Goal: Ask a question

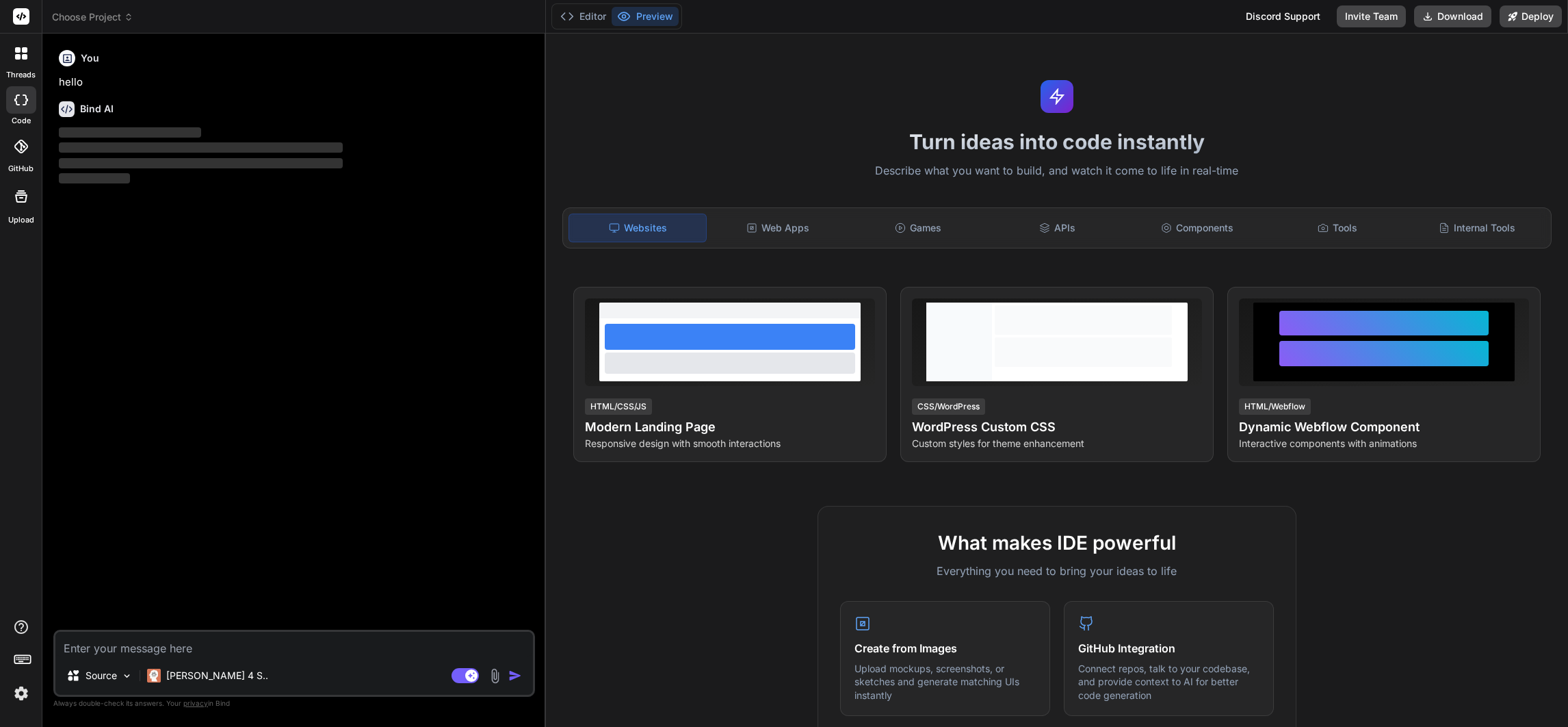
click at [18, 694] on img at bounding box center [20, 693] width 23 height 23
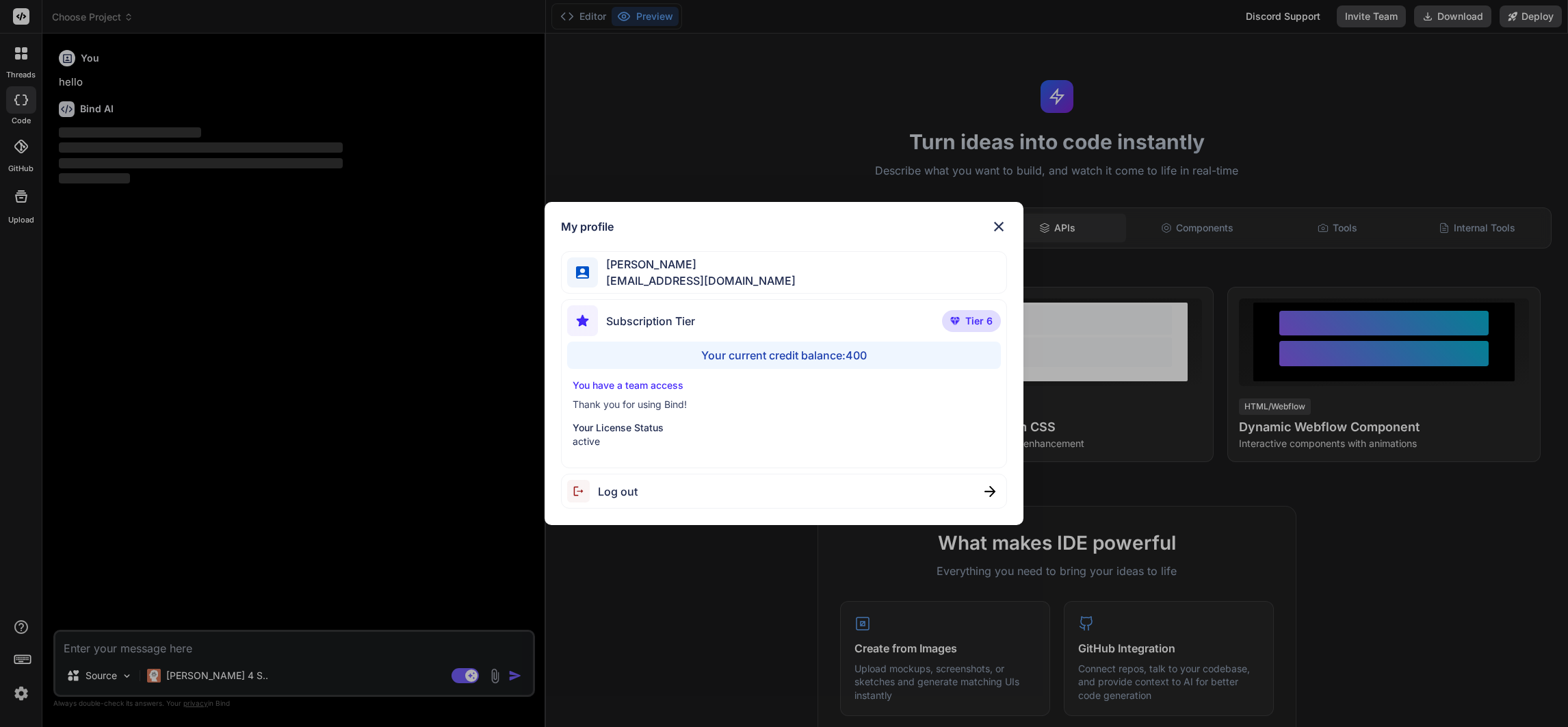
click at [1002, 218] on img at bounding box center [999, 226] width 17 height 17
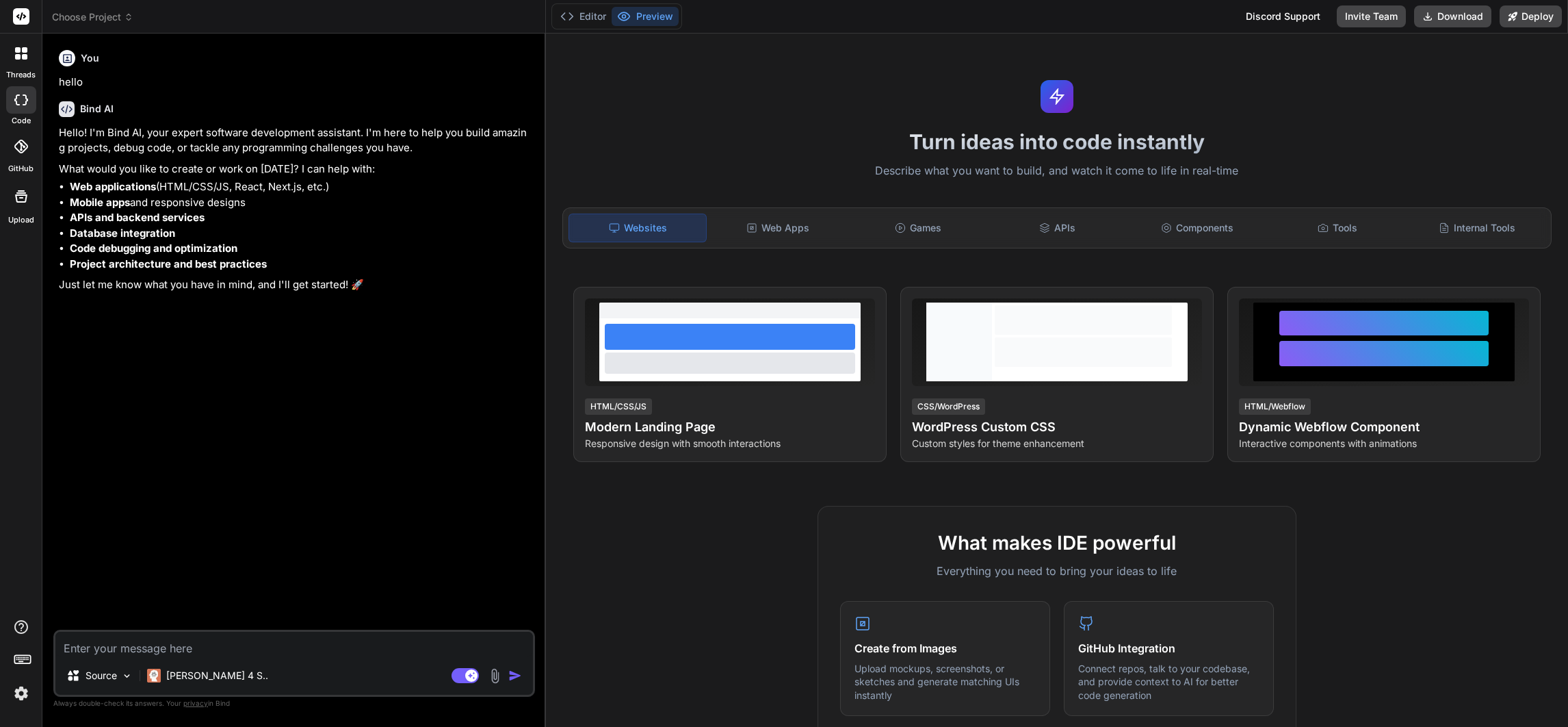
click at [125, 14] on icon at bounding box center [129, 17] width 9 height 9
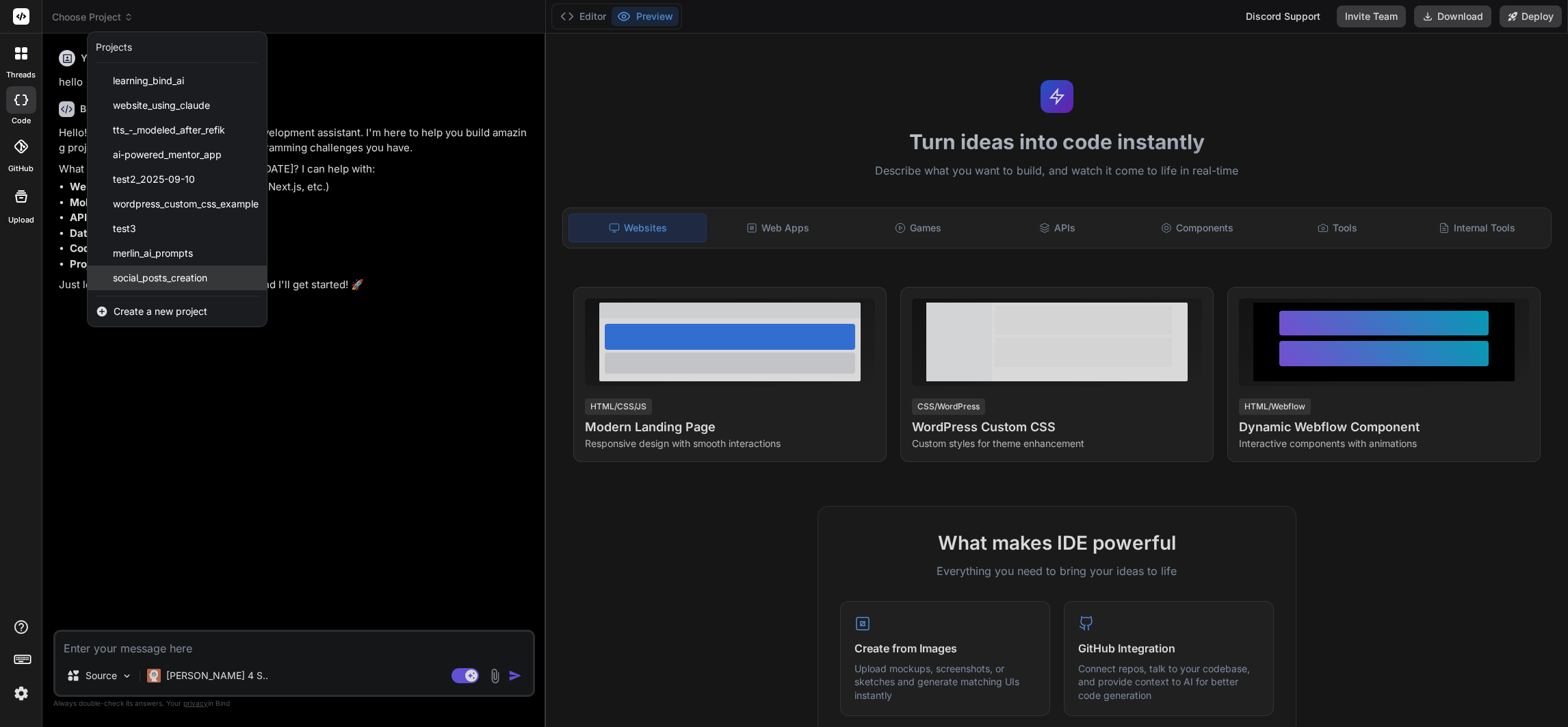
click at [160, 272] on span "social_posts_creation" at bounding box center [160, 277] width 95 height 14
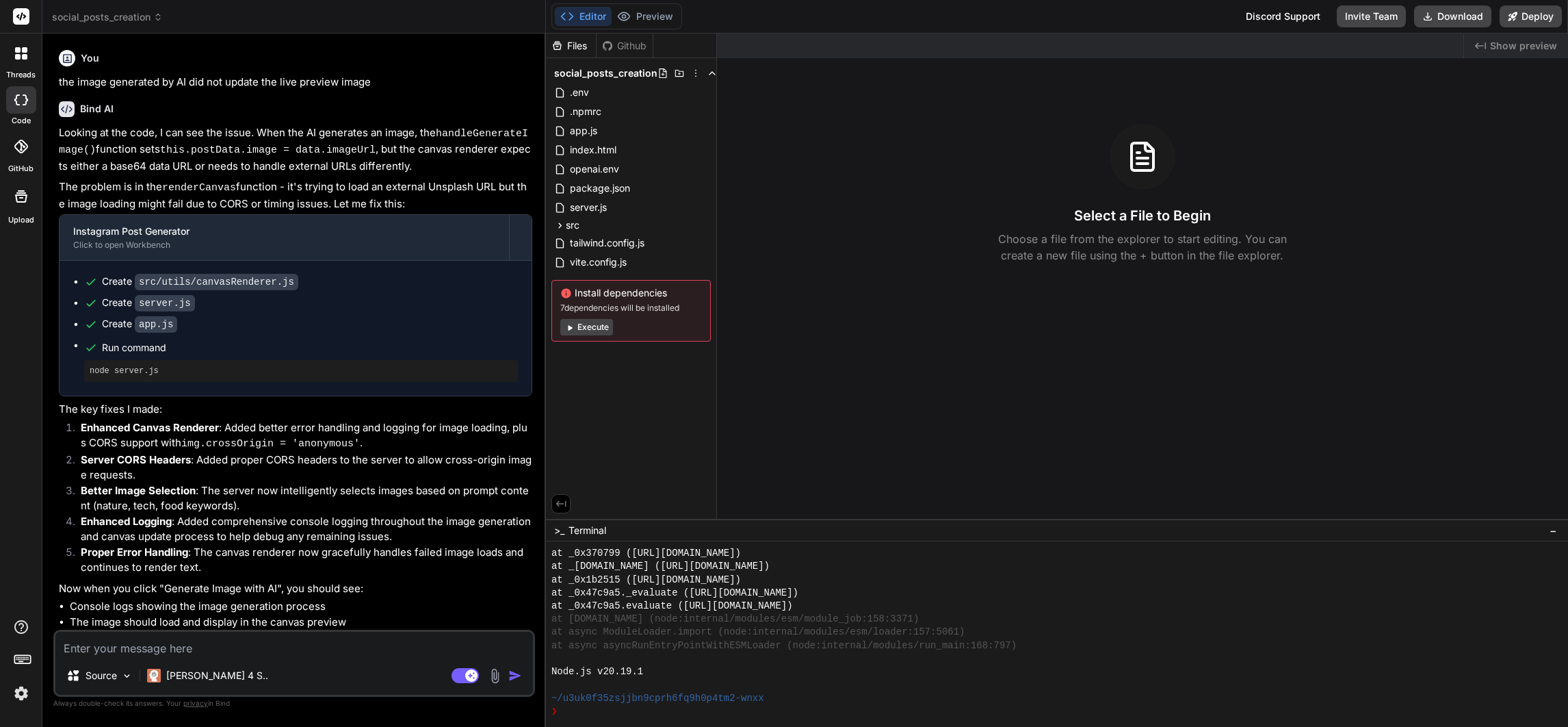
drag, startPoint x: 18, startPoint y: 100, endPoint x: 474, endPoint y: 51, distance: 458.6
click at [474, 51] on div "You" at bounding box center [295, 58] width 474 height 17
click at [160, 17] on icon at bounding box center [158, 17] width 9 height 9
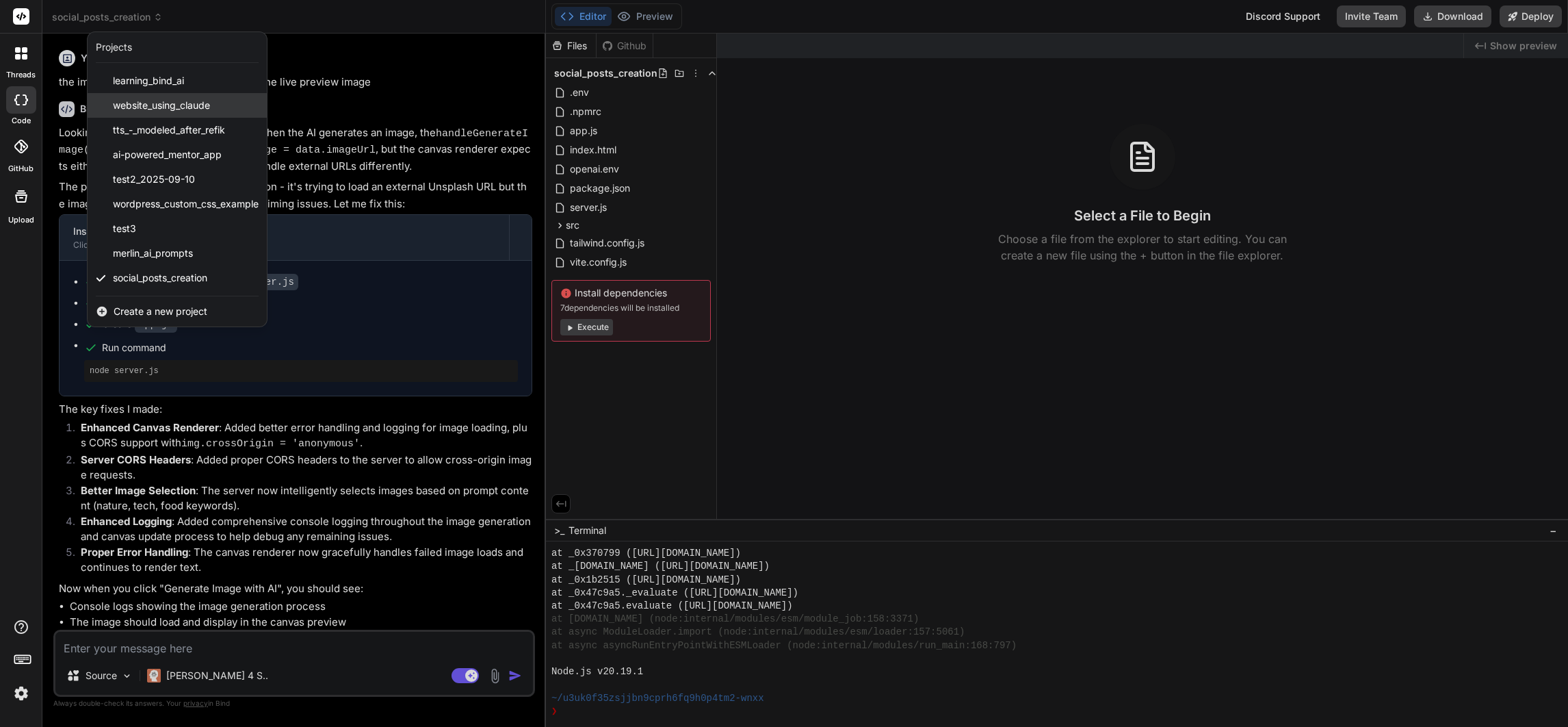
click at [158, 106] on span "website_using_claude" at bounding box center [161, 105] width 97 height 14
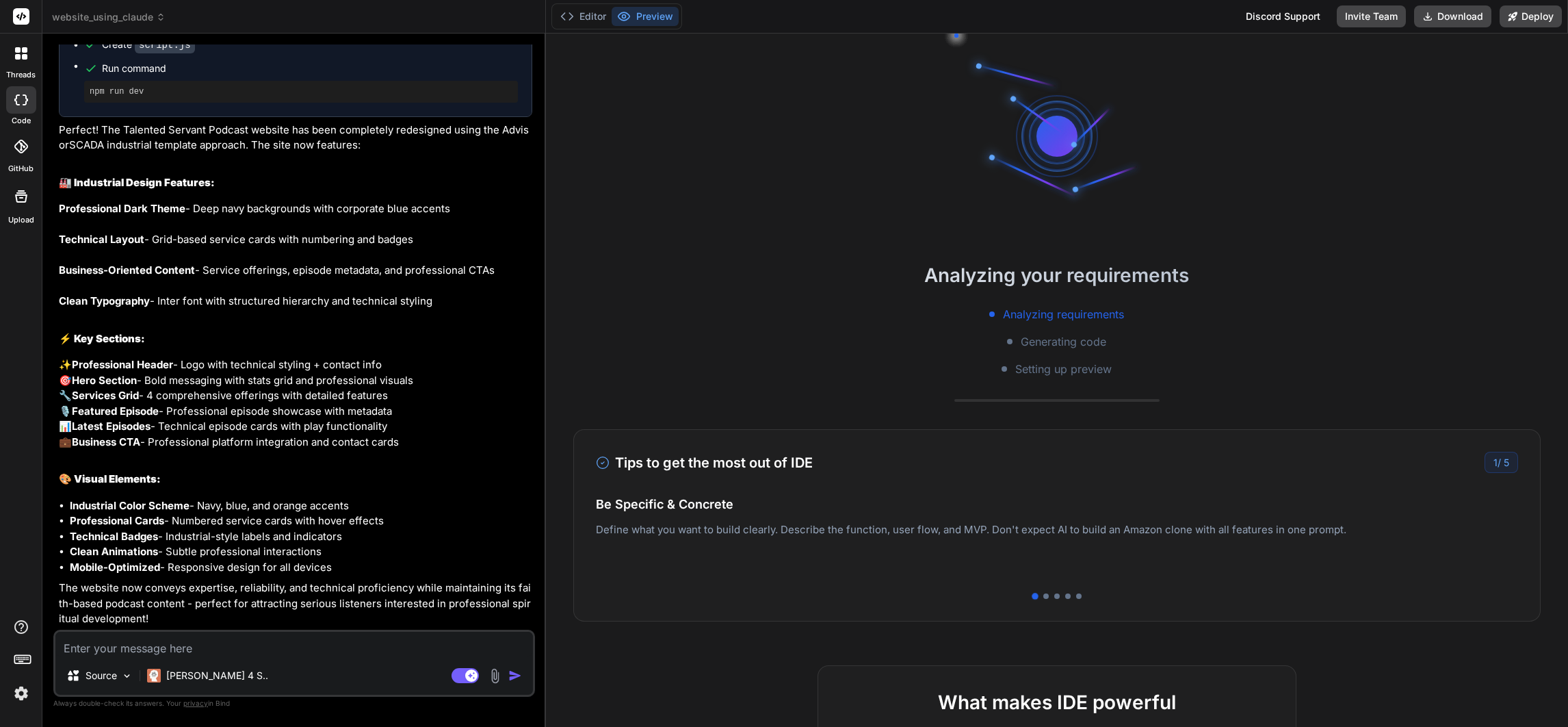
scroll to position [3169, 0]
click at [142, 6] on header "website_using_claude Created with Pixso." at bounding box center [294, 17] width 503 height 33
click at [153, 11] on span "website_using_claude" at bounding box center [108, 17] width 114 height 14
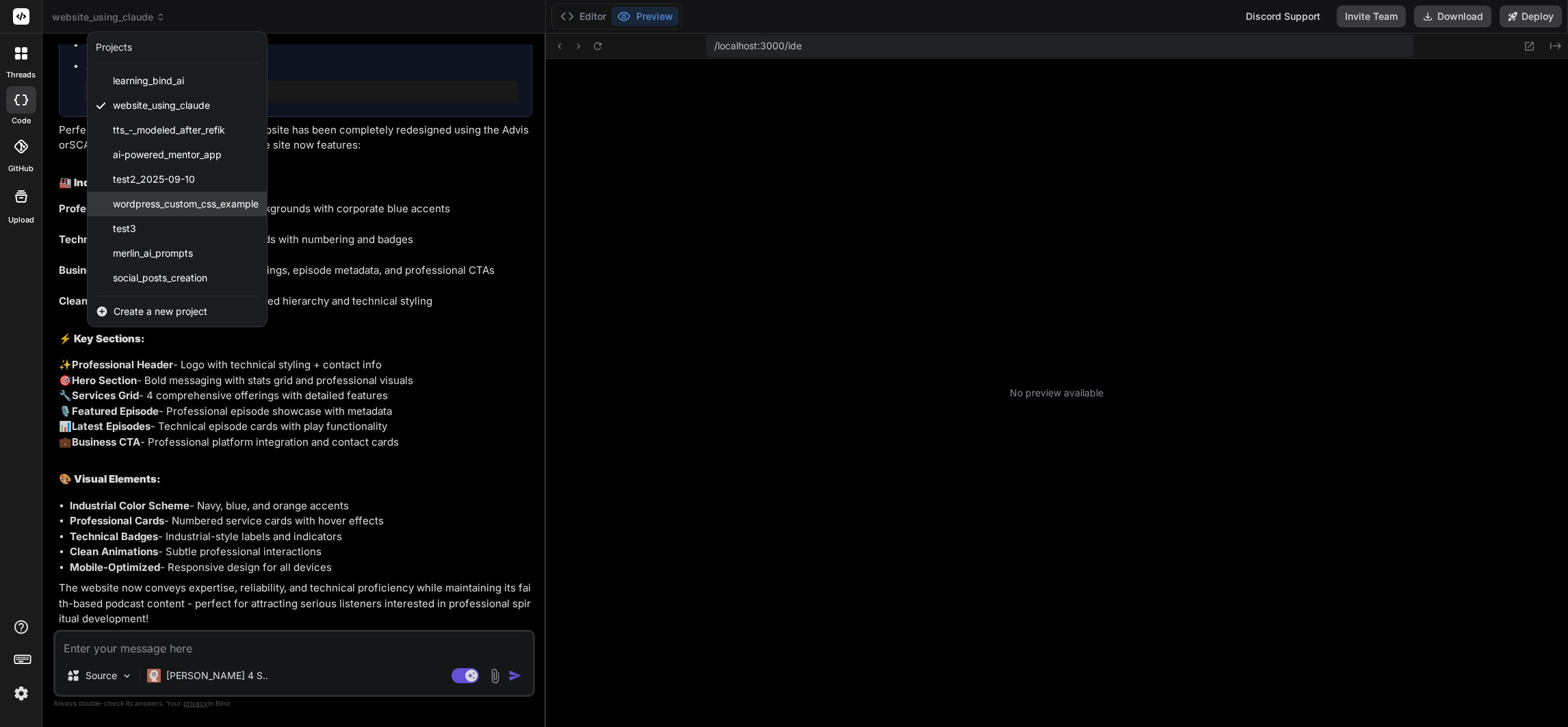
scroll to position [605, 0]
click at [155, 196] on div "wordpress_custom_css_example" at bounding box center [176, 204] width 179 height 25
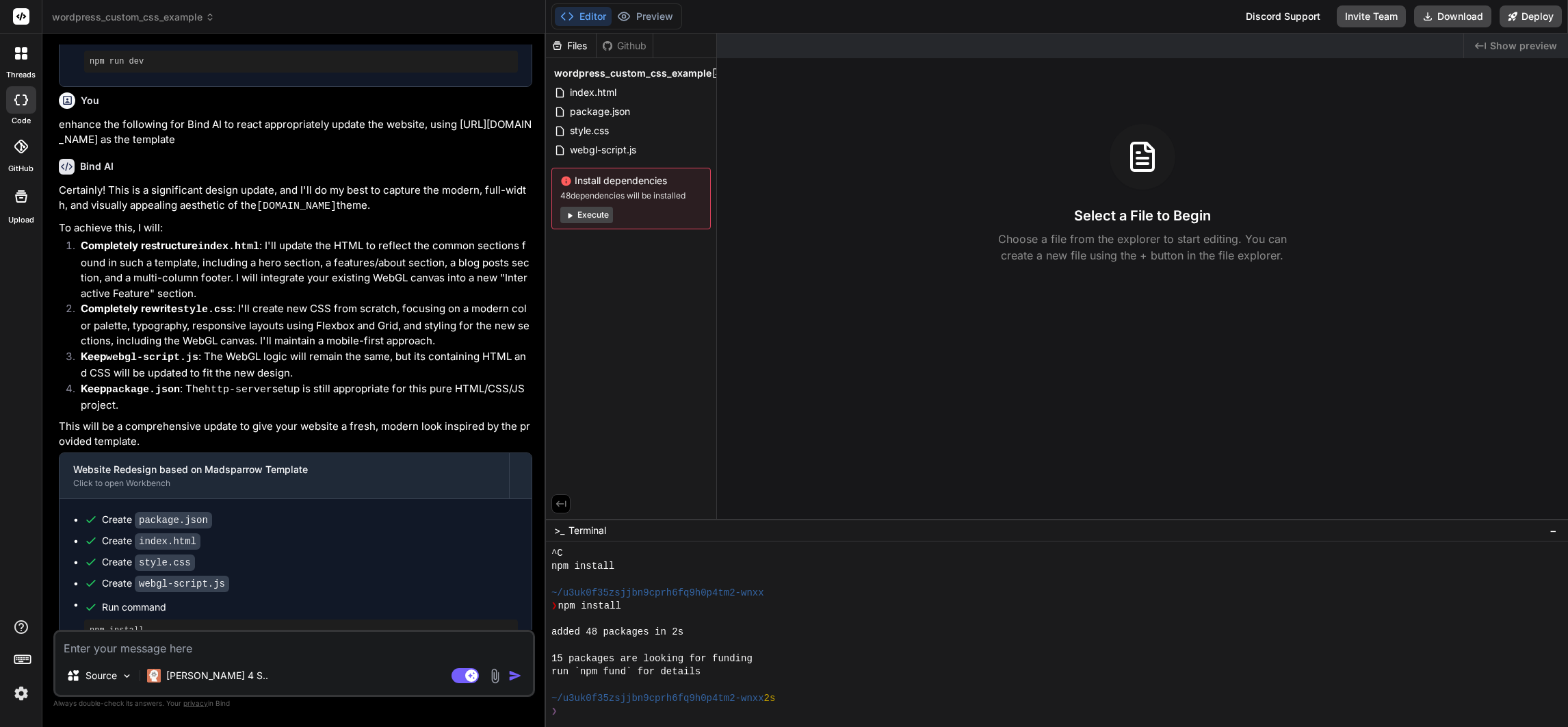
scroll to position [1386, 0]
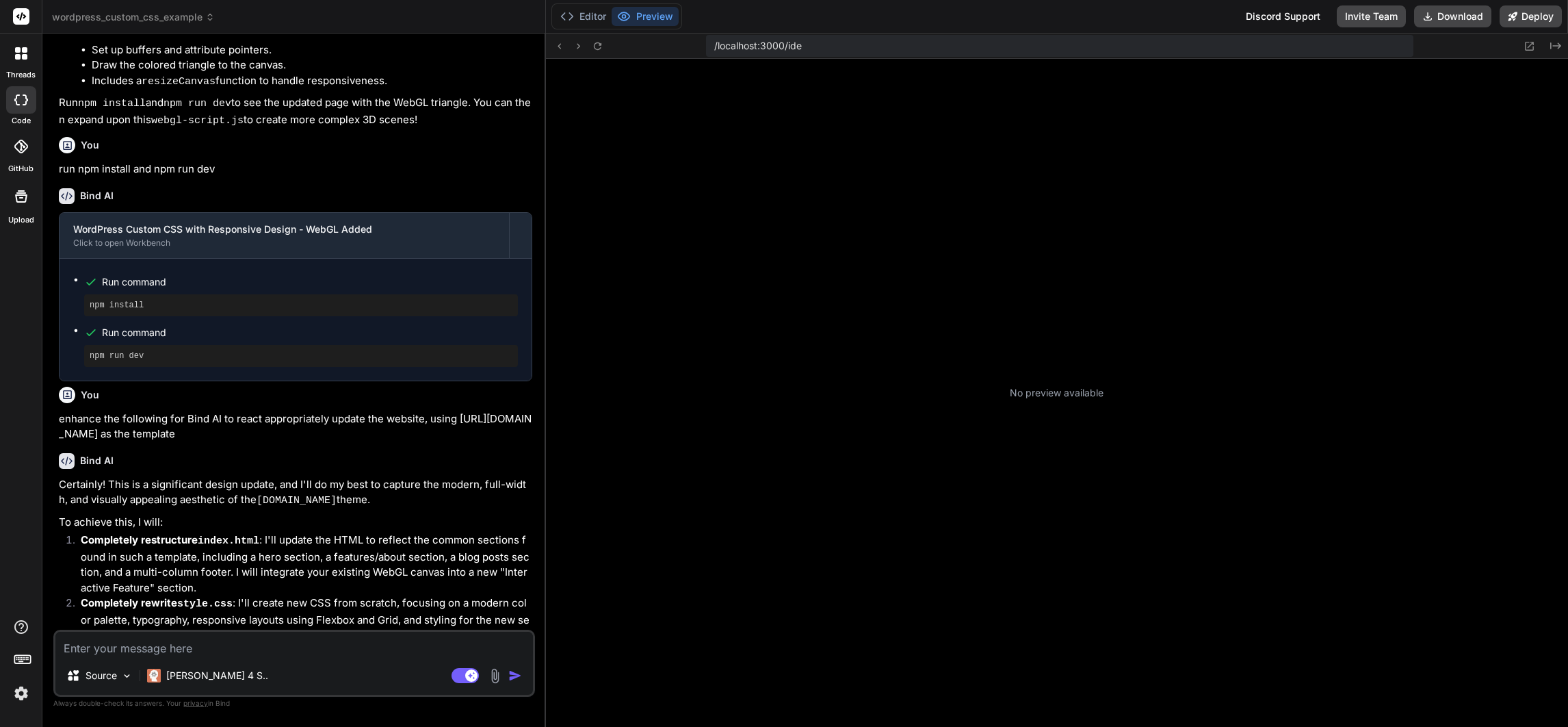
type textarea "x"
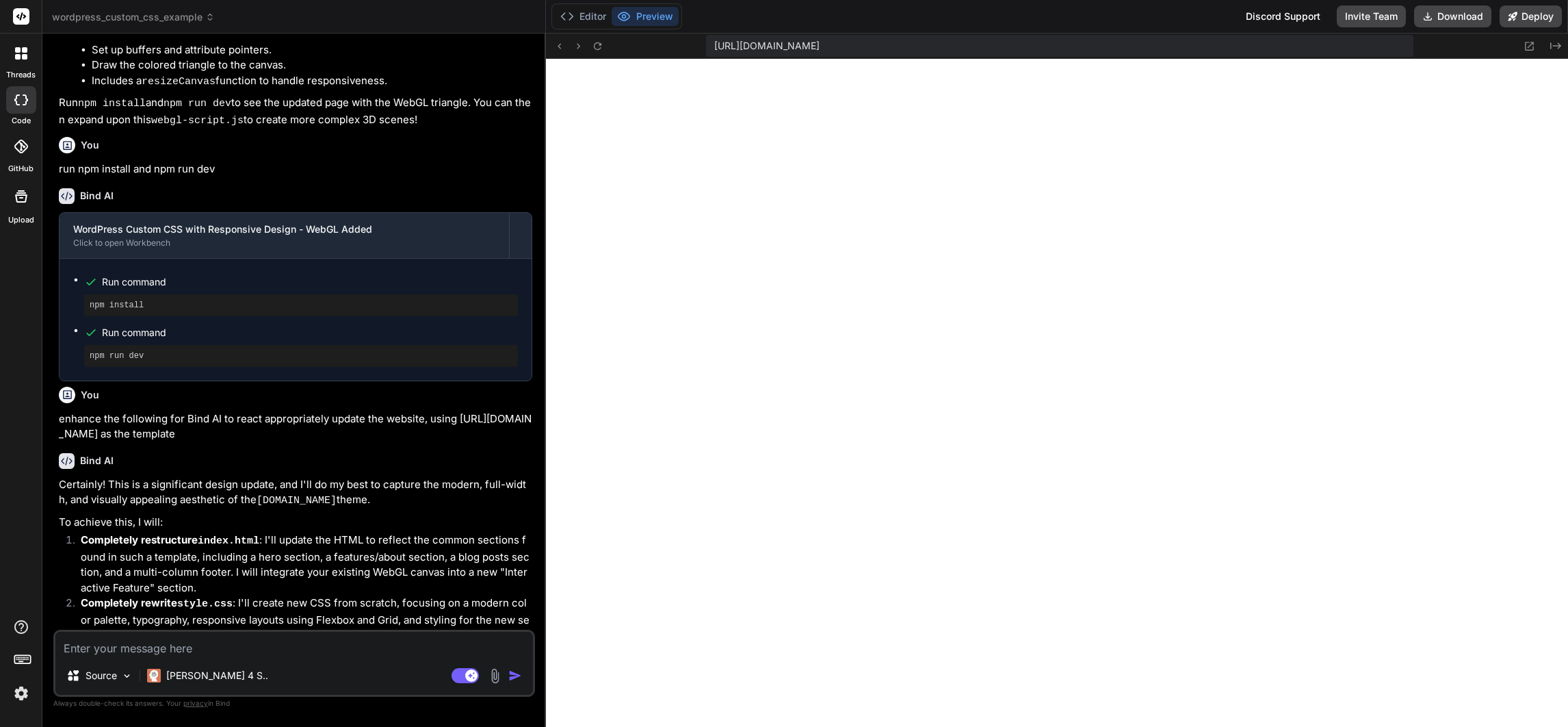
scroll to position [1313, 0]
